Goal: Task Accomplishment & Management: Complete application form

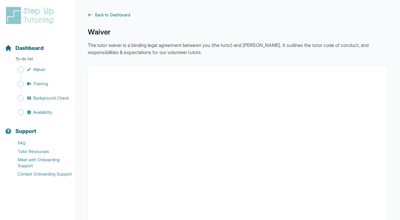
click at [106, 14] on span "Back to Dashboard" at bounding box center [112, 15] width 35 height 6
